Goal: Transaction & Acquisition: Purchase product/service

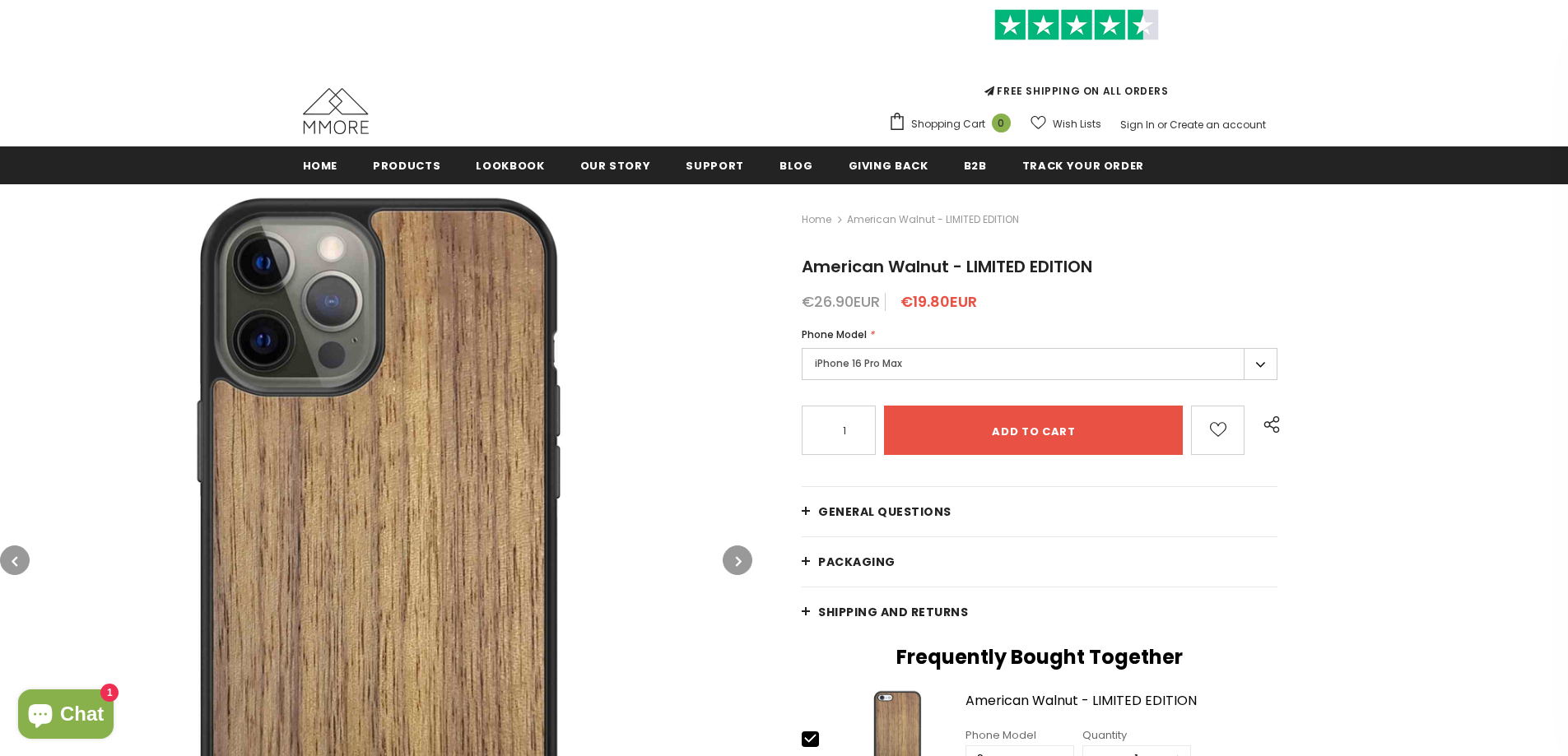
scroll to position [164, 0]
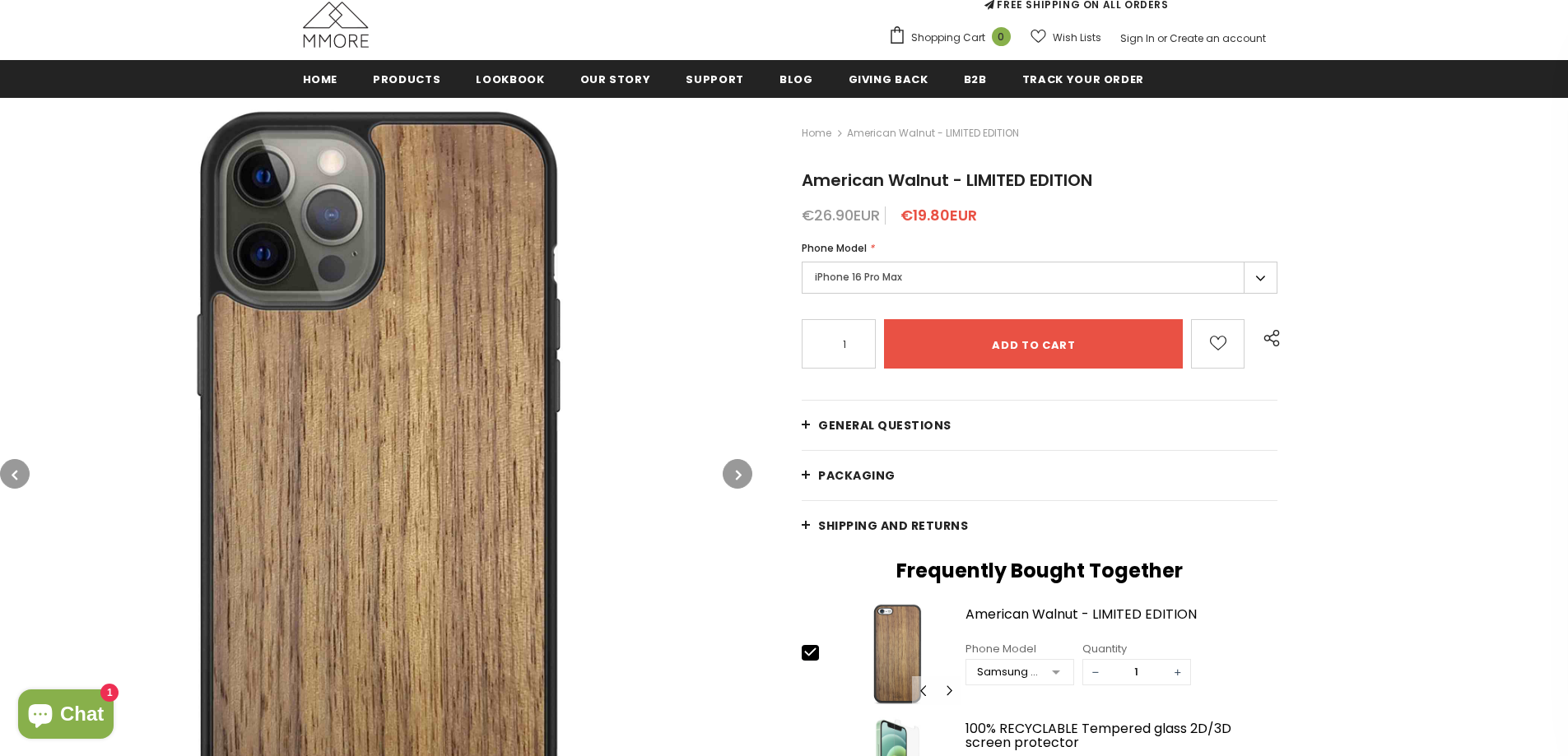
click at [1238, 274] on label "iPhone 16 Pro Max" at bounding box center [1039, 277] width 476 height 32
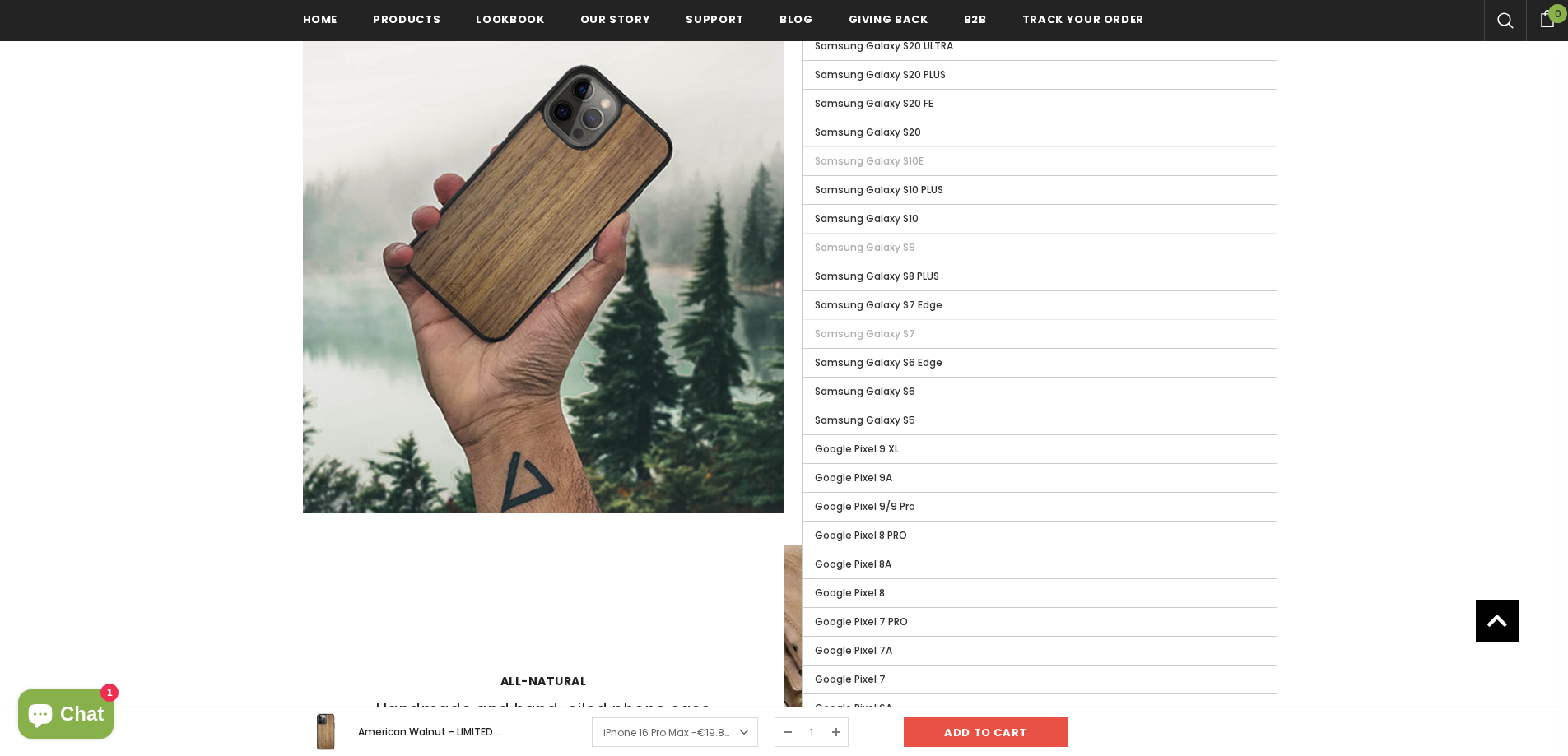
scroll to position [1810, 0]
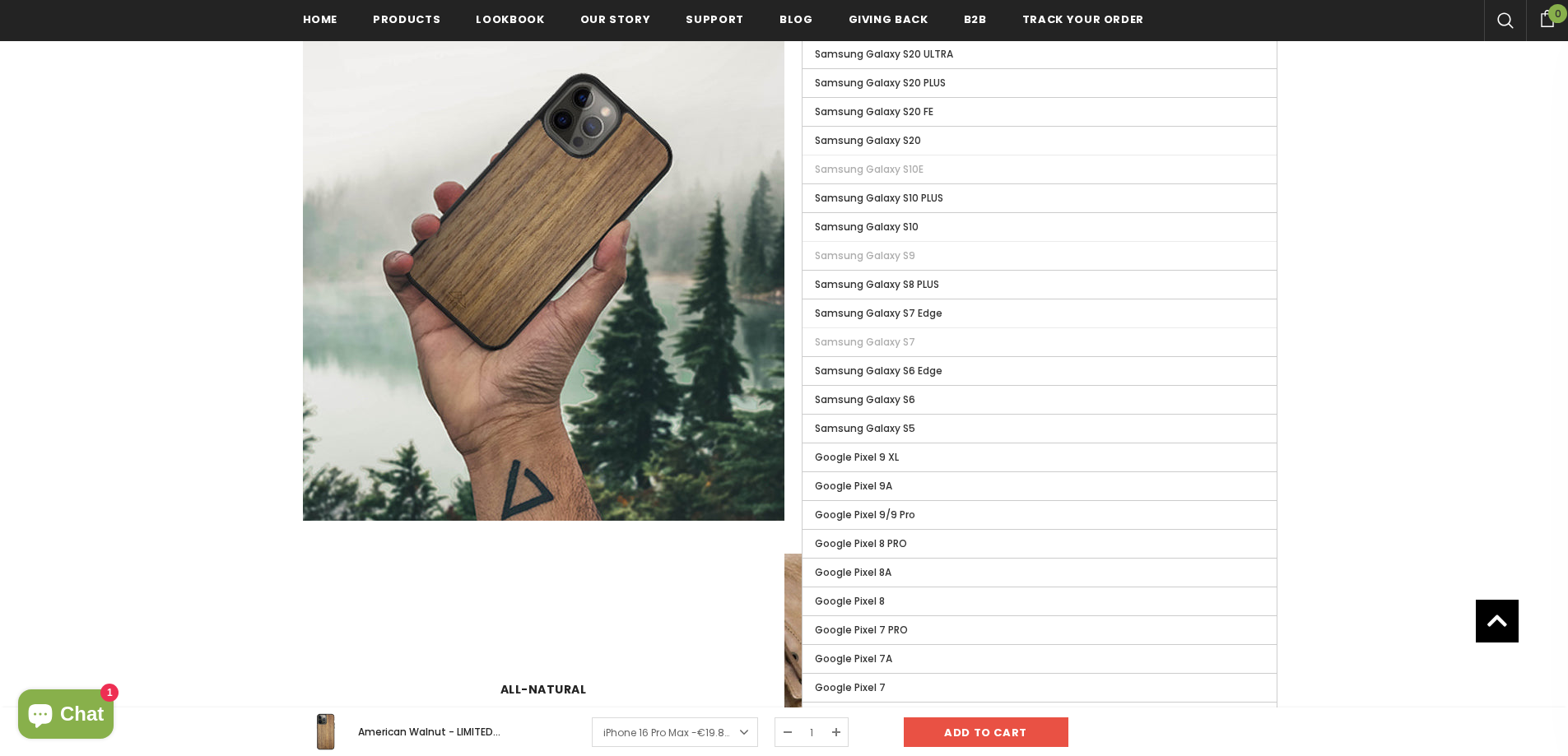
click at [1441, 338] on div at bounding box center [784, 62] width 1568 height 3211
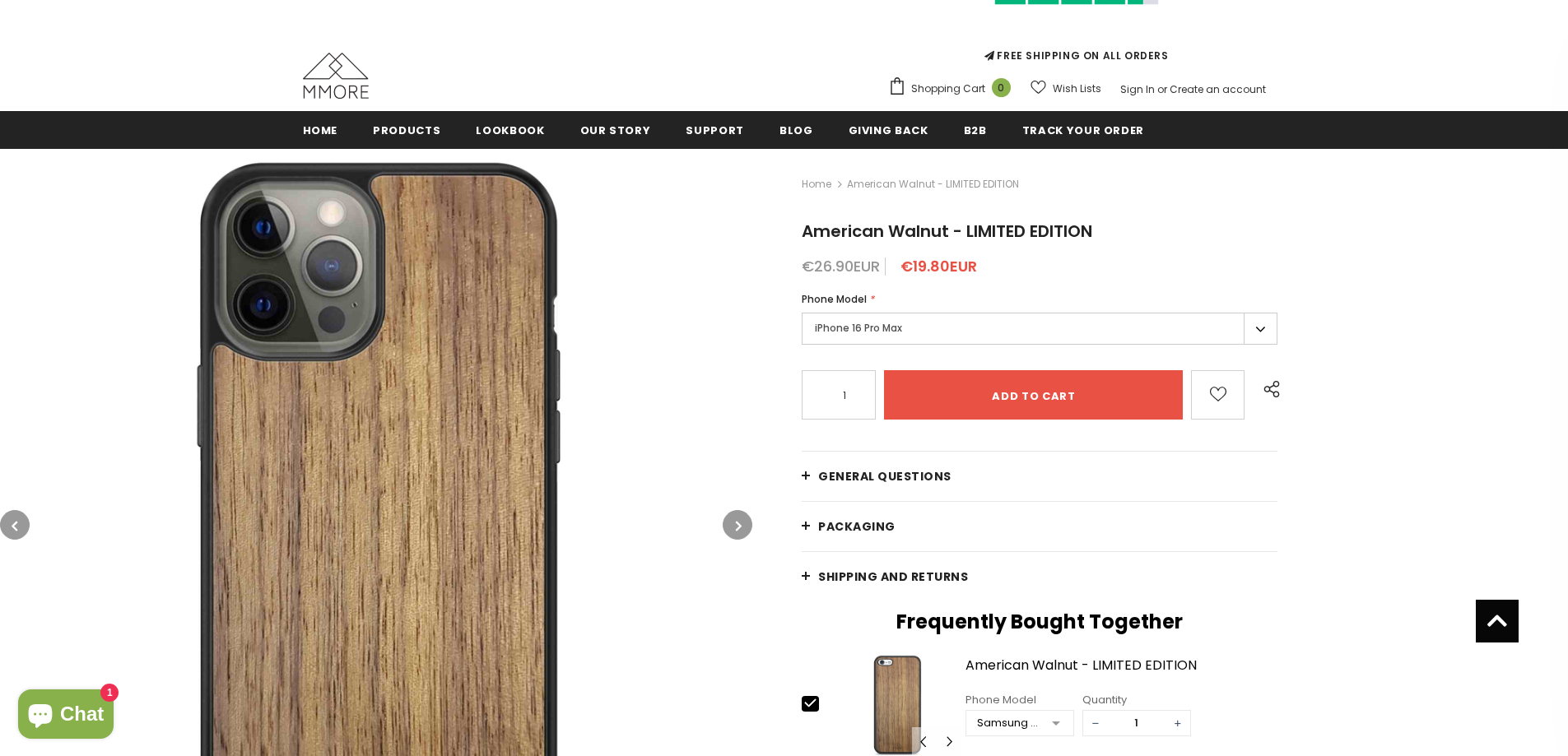
scroll to position [0, 0]
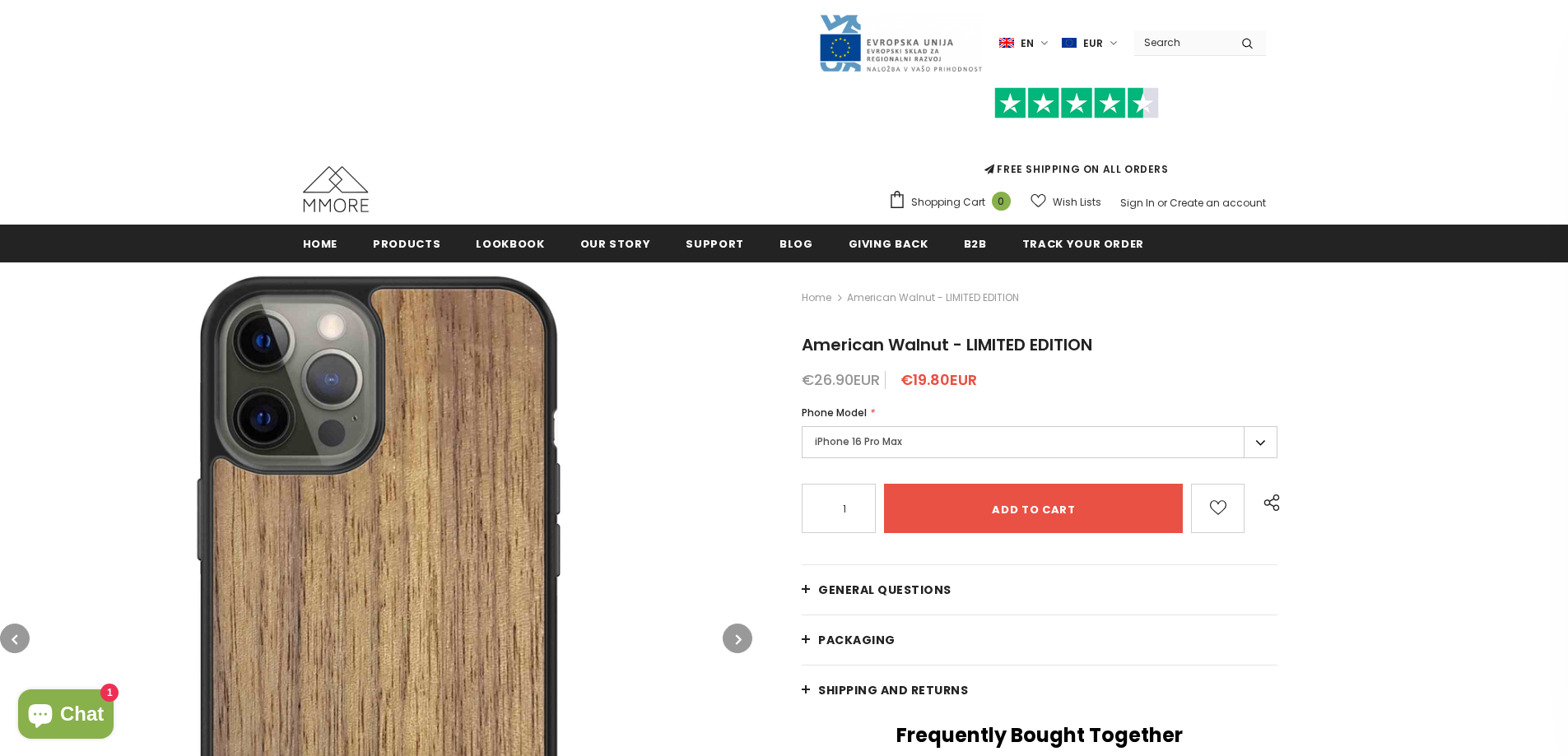
click at [9, 639] on button "button" at bounding box center [15, 638] width 29 height 29
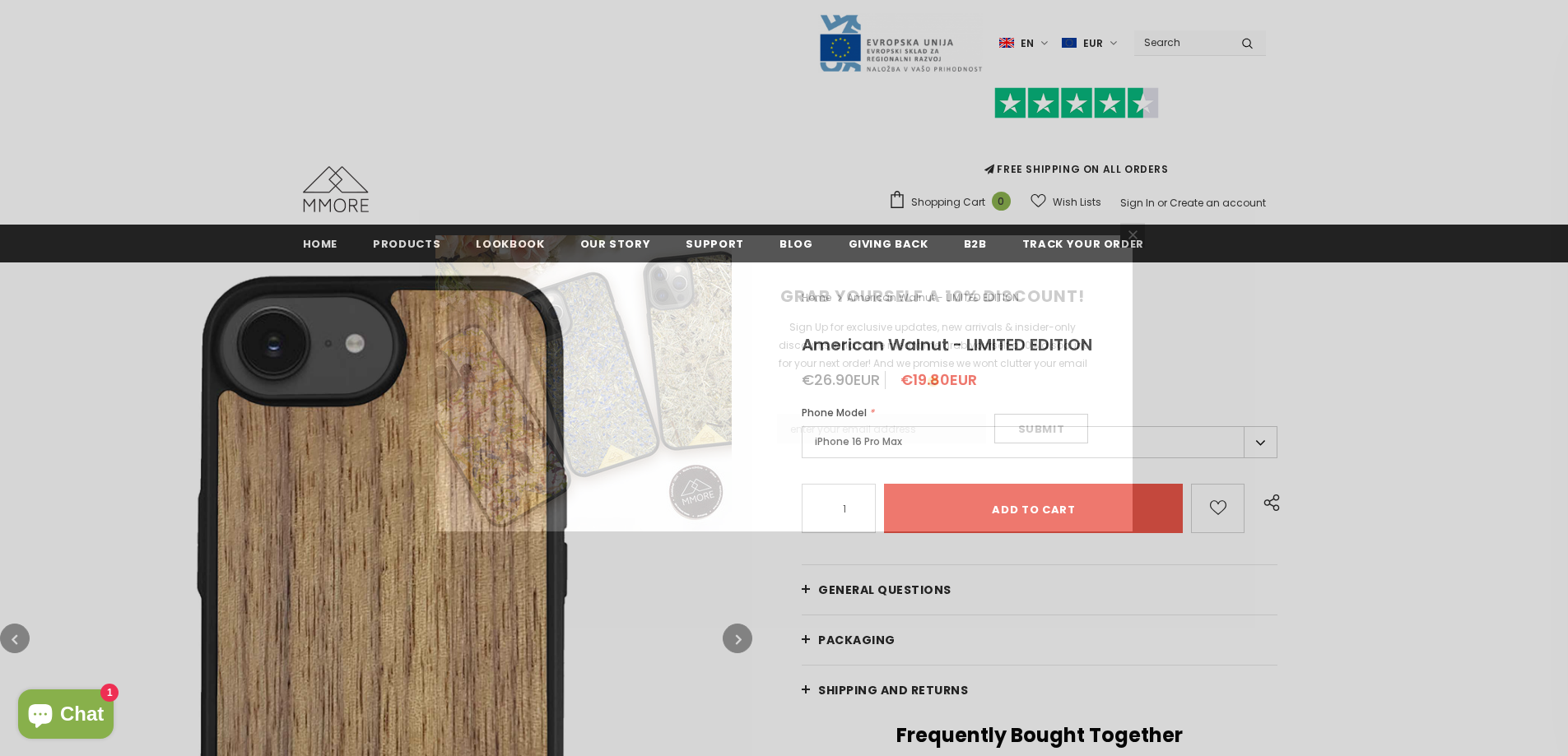
click at [9, 639] on div "GRAB YOURSELF A 10% DISCOUNT! Sign Up for exclusive updates, new arrivals & ins…" at bounding box center [784, 378] width 1568 height 756
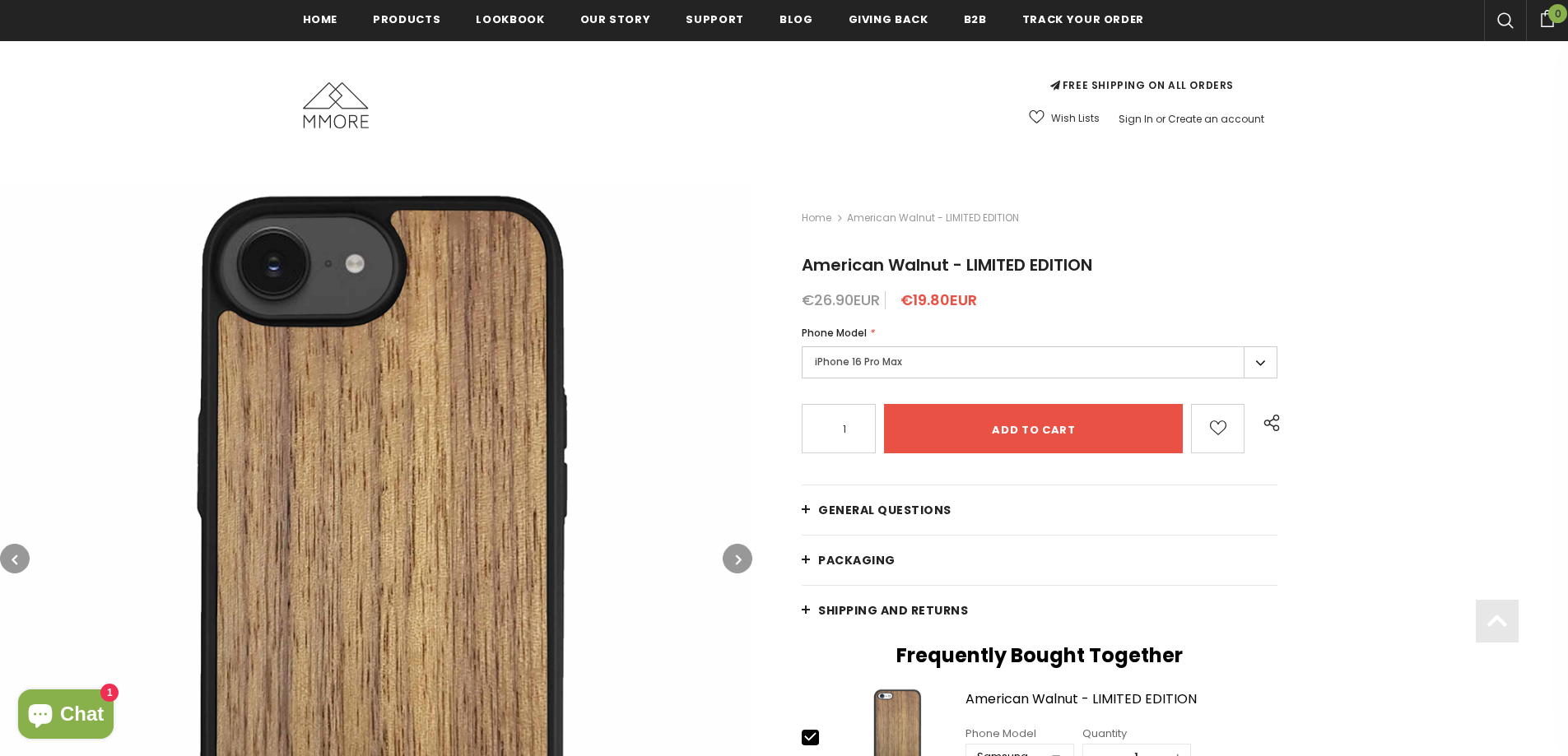
scroll to position [415, 0]
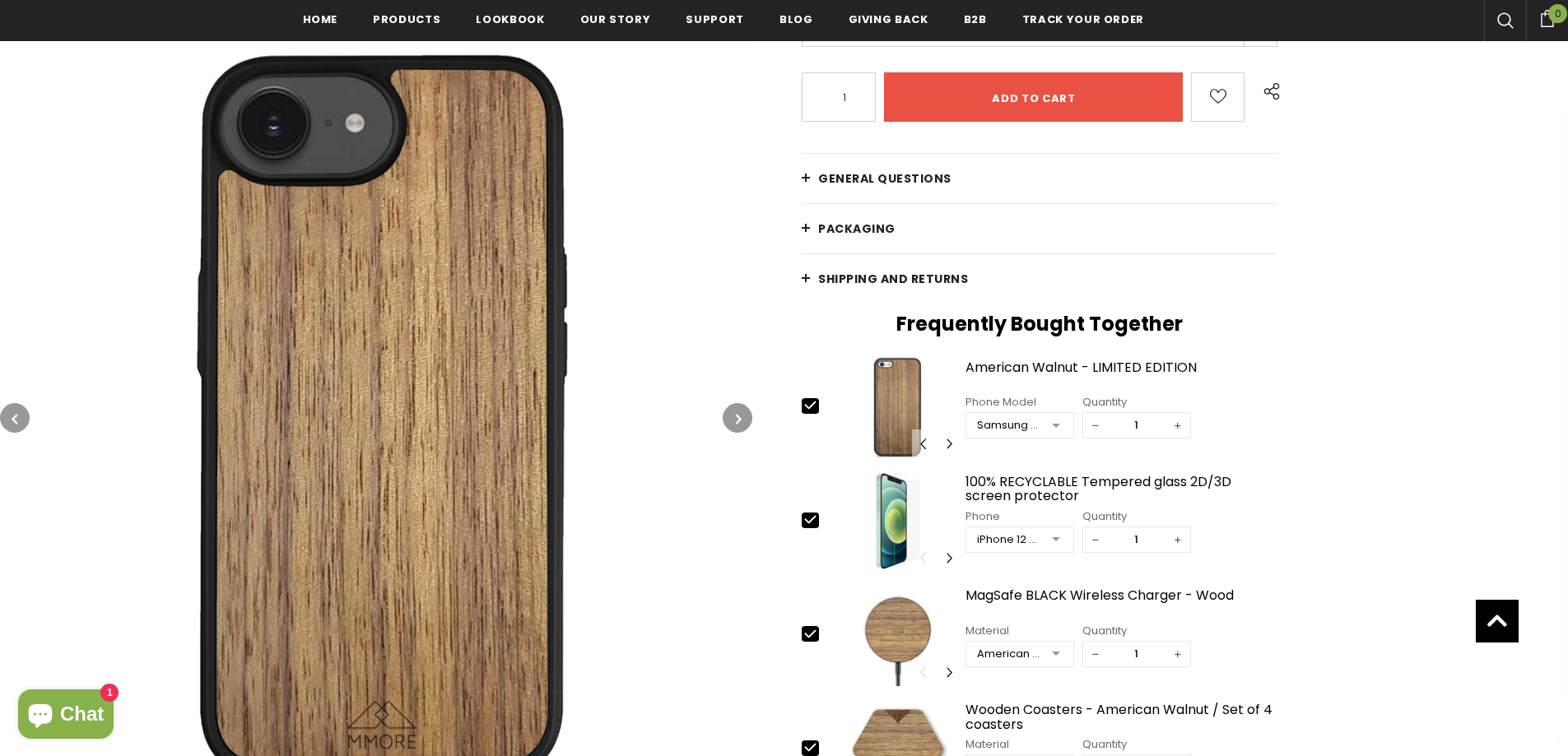
click at [740, 415] on icon "button" at bounding box center [738, 417] width 6 height 16
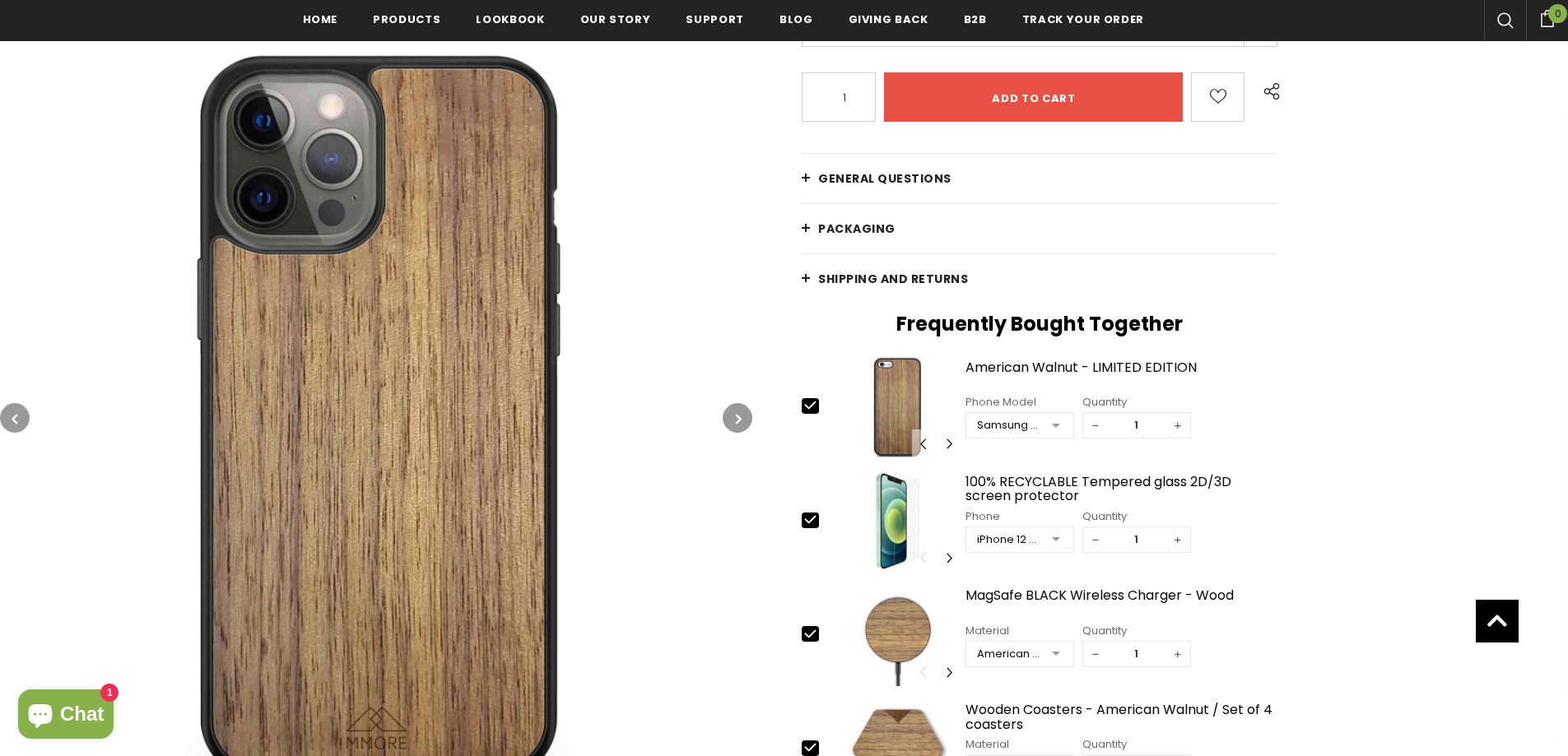
click at [738, 415] on icon "button" at bounding box center [738, 417] width 6 height 16
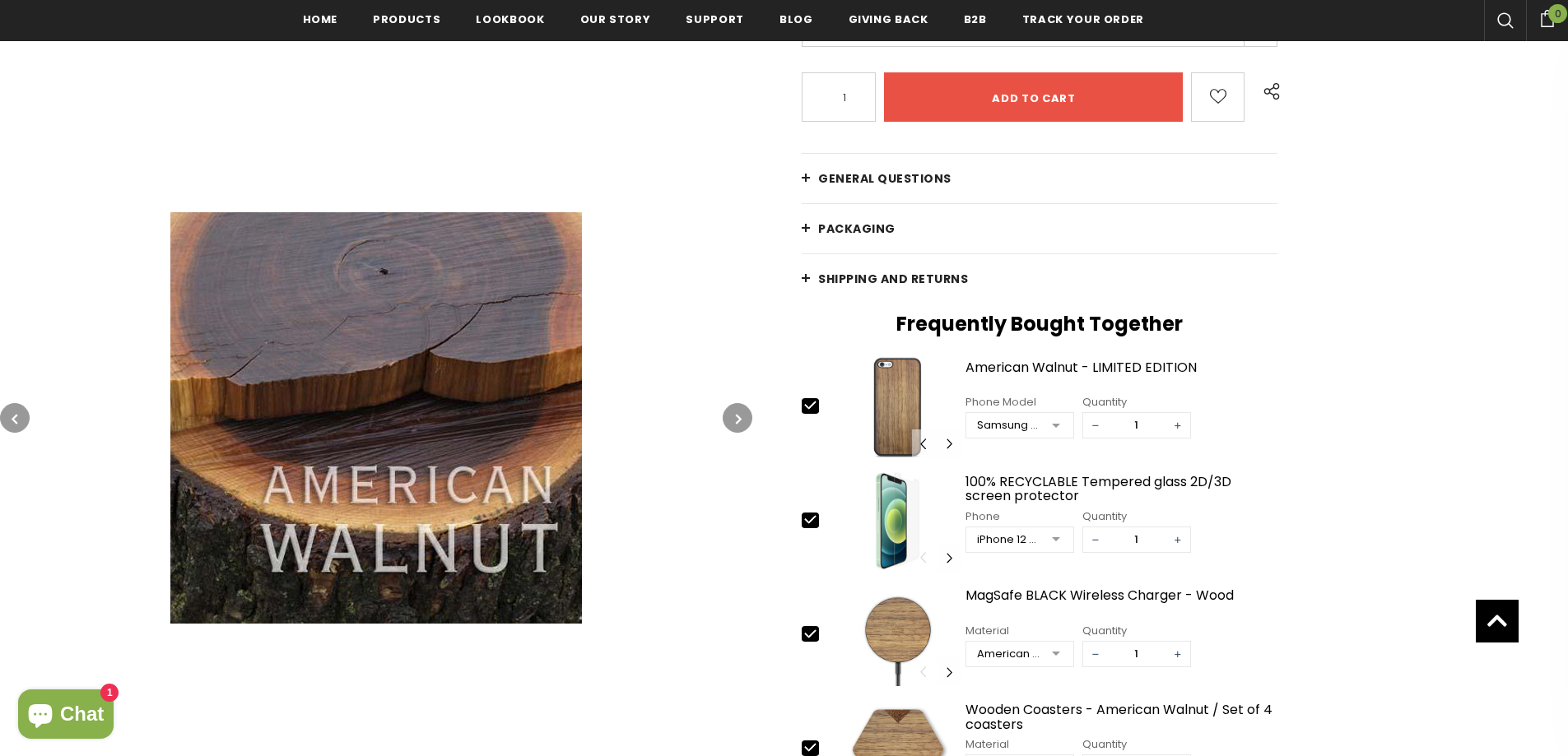
click at [738, 415] on icon "button" at bounding box center [738, 417] width 6 height 16
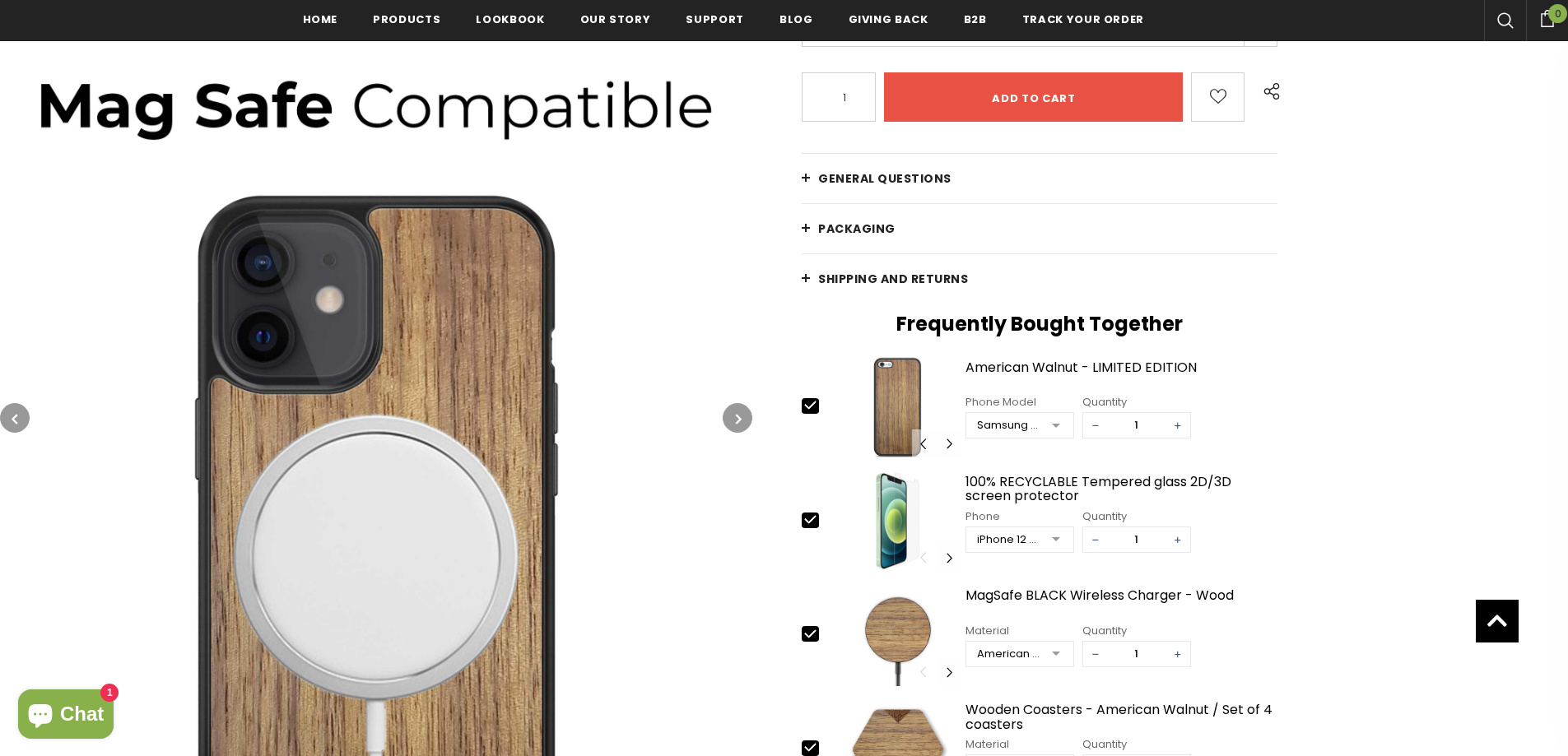
click at [738, 415] on icon "button" at bounding box center [738, 417] width 6 height 16
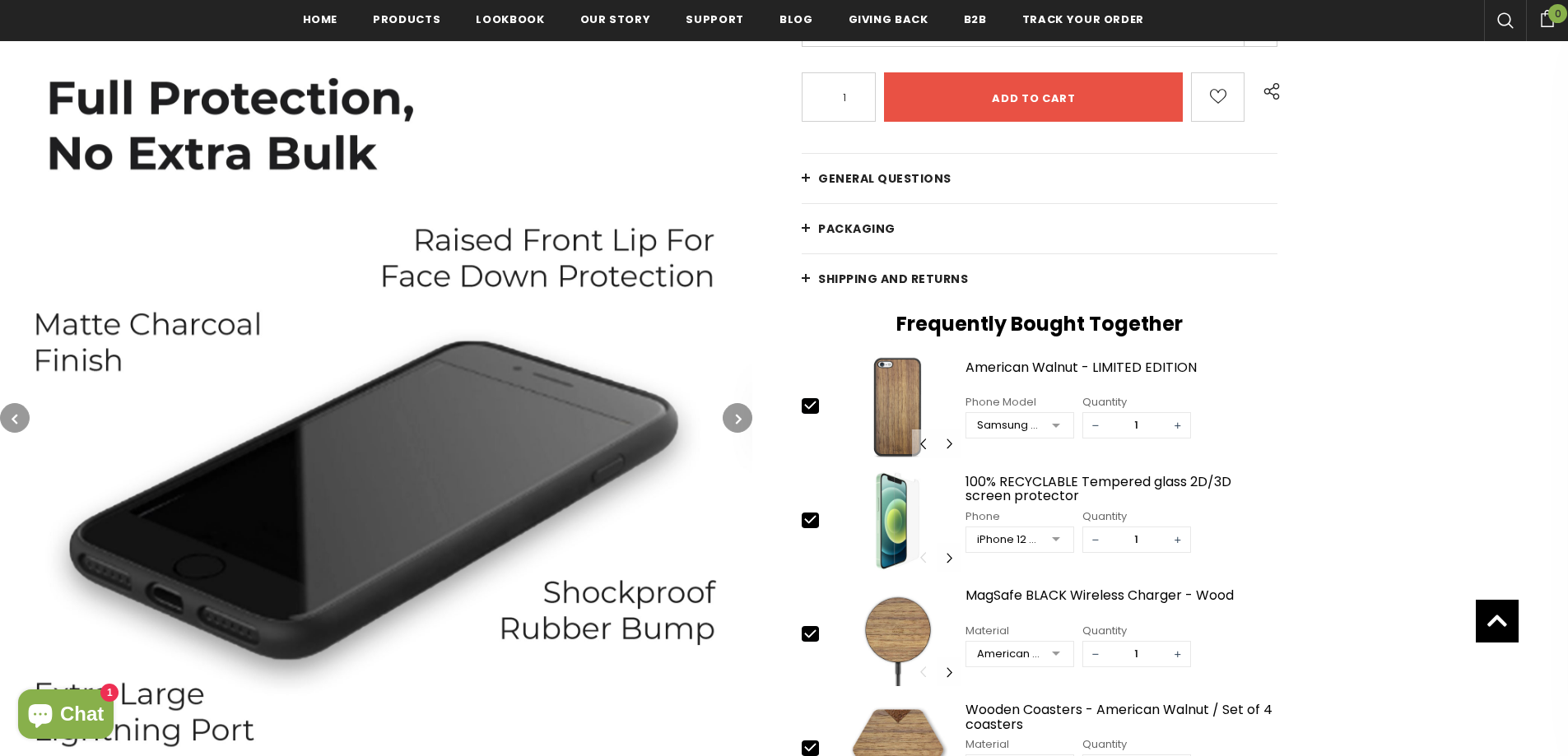
click at [738, 415] on icon "button" at bounding box center [738, 417] width 6 height 16
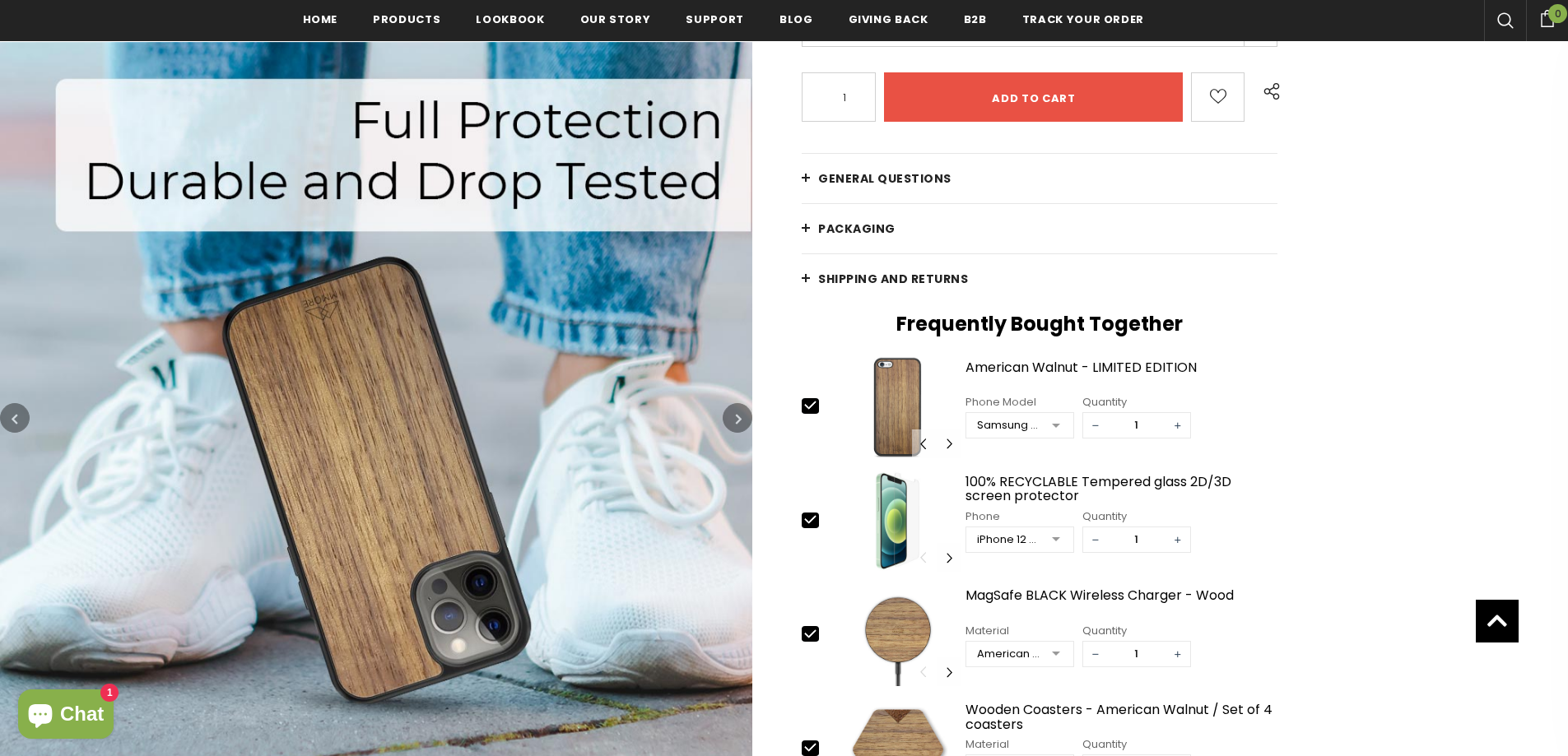
click at [738, 415] on icon "button" at bounding box center [738, 417] width 6 height 16
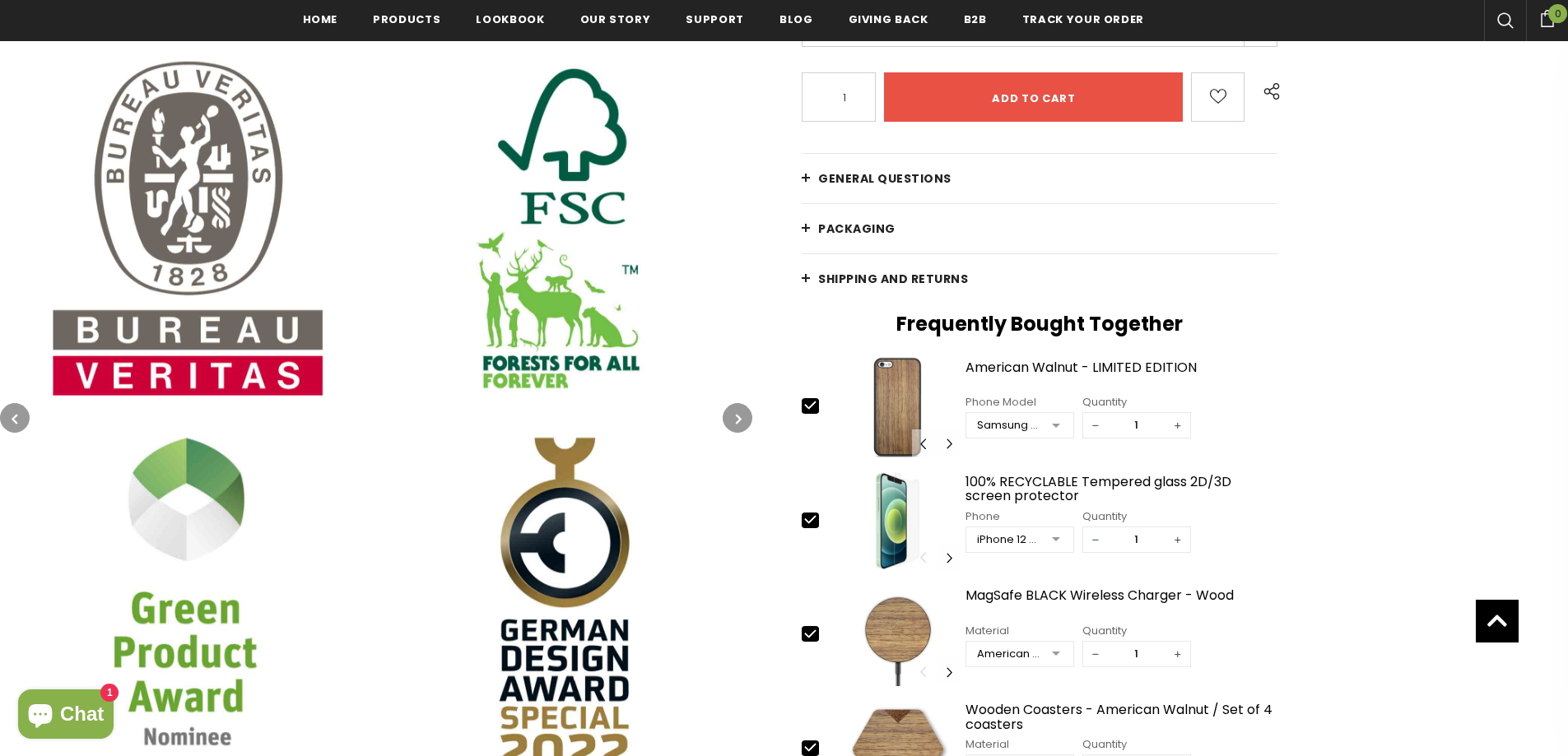
click at [738, 415] on icon "button" at bounding box center [738, 417] width 6 height 16
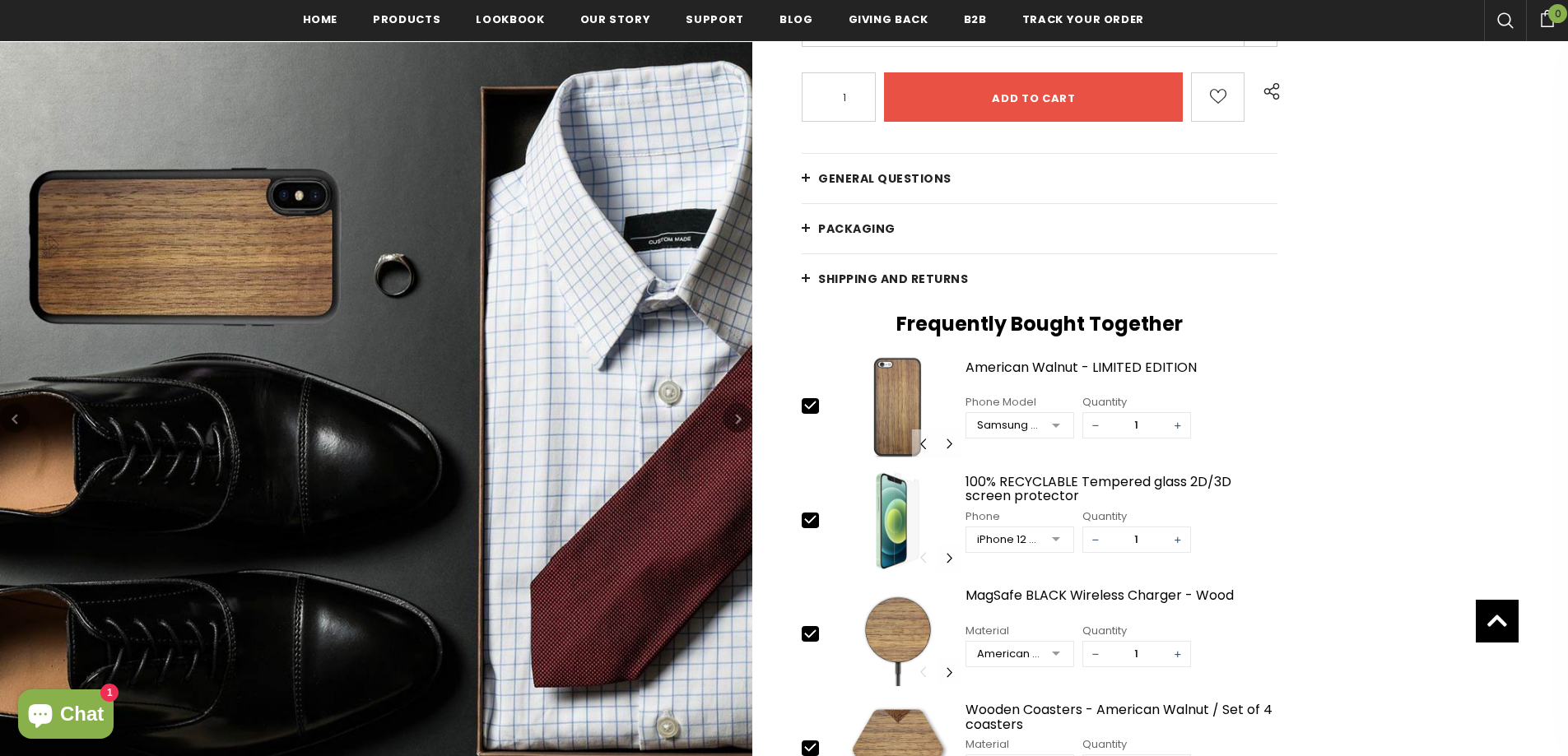
click at [1384, 386] on div "Home American Walnut - LIMITED EDITION American Walnut - LIMITED EDITION €26.90…" at bounding box center [1160, 406] width 816 height 1111
